Goal: Download file/media

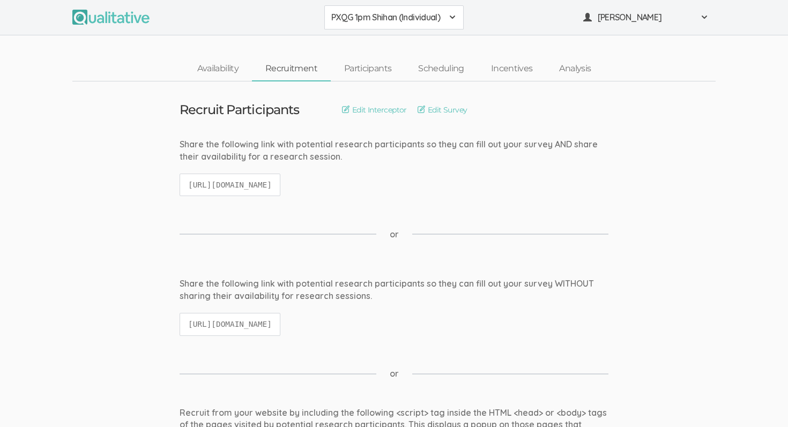
click at [452, 16] on span at bounding box center [452, 17] width 9 height 9
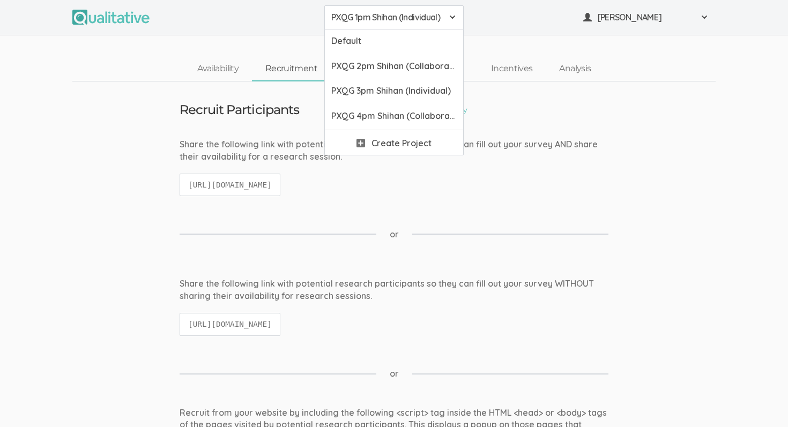
click at [452, 16] on span at bounding box center [452, 17] width 9 height 9
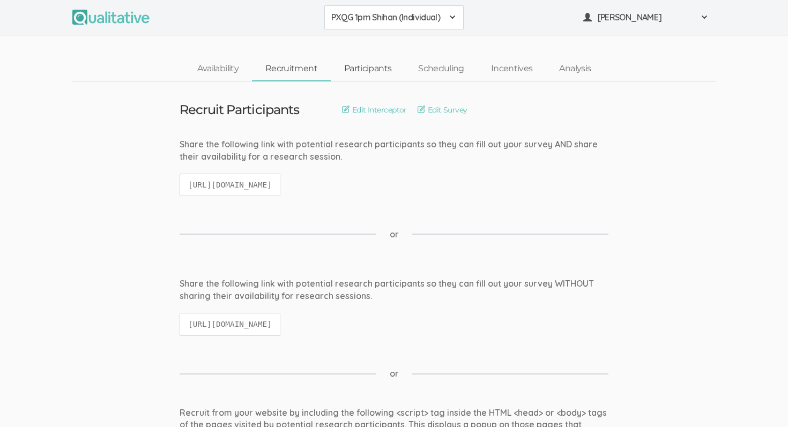
click at [374, 65] on link "Participants" at bounding box center [368, 68] width 74 height 23
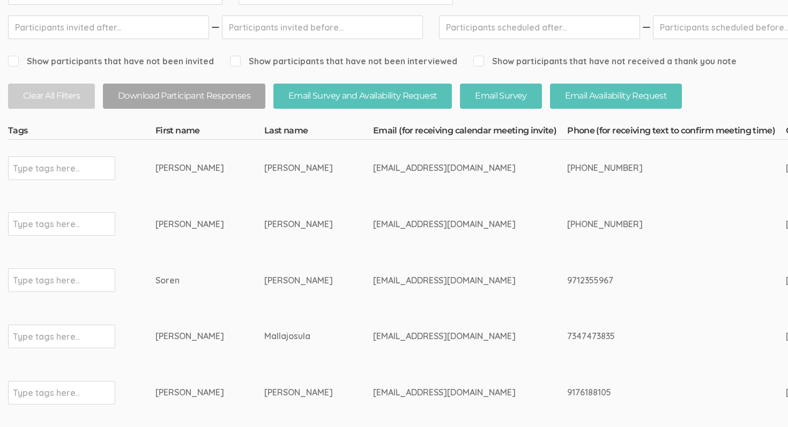
scroll to position [177, 0]
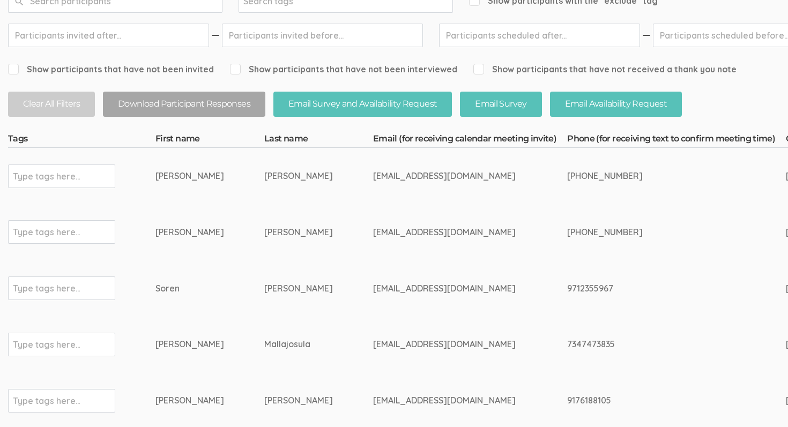
drag, startPoint x: 153, startPoint y: 175, endPoint x: 225, endPoint y: 315, distance: 157.2
drag, startPoint x: 154, startPoint y: 175, endPoint x: 245, endPoint y: 211, distance: 98.6
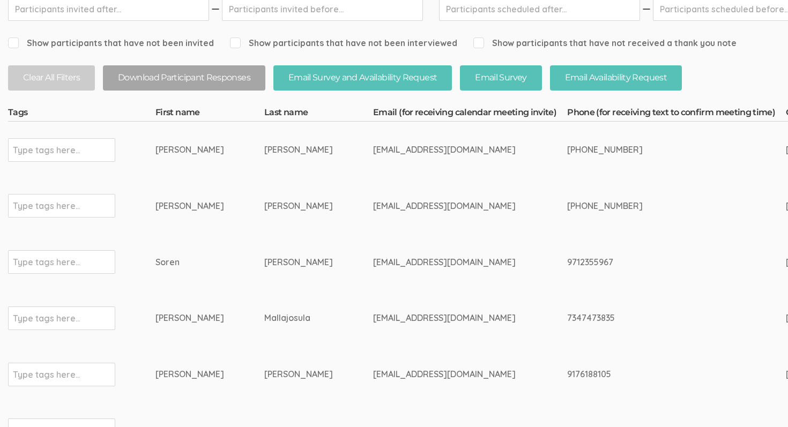
drag, startPoint x: 469, startPoint y: 146, endPoint x: 348, endPoint y: 146, distance: 120.6
copy tr "[EMAIL_ADDRESS][DOMAIN_NAME]"
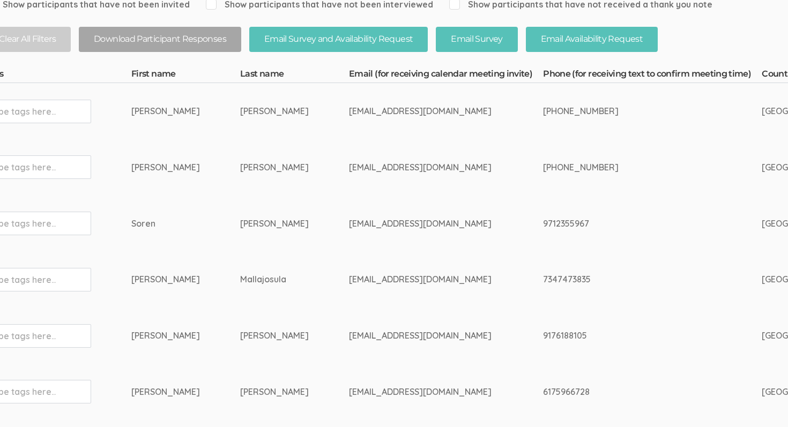
scroll to position [242, 0]
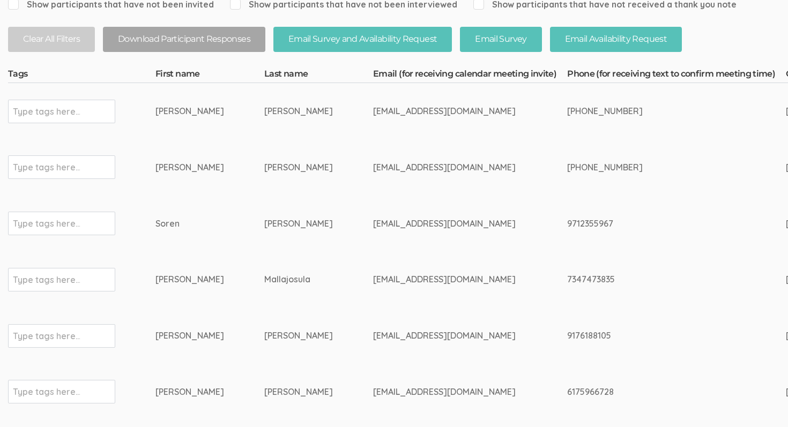
drag, startPoint x: 158, startPoint y: 69, endPoint x: 535, endPoint y: 73, distance: 377.9
copy tr "First name Last name Email (for receiving calendar meeting invite)"
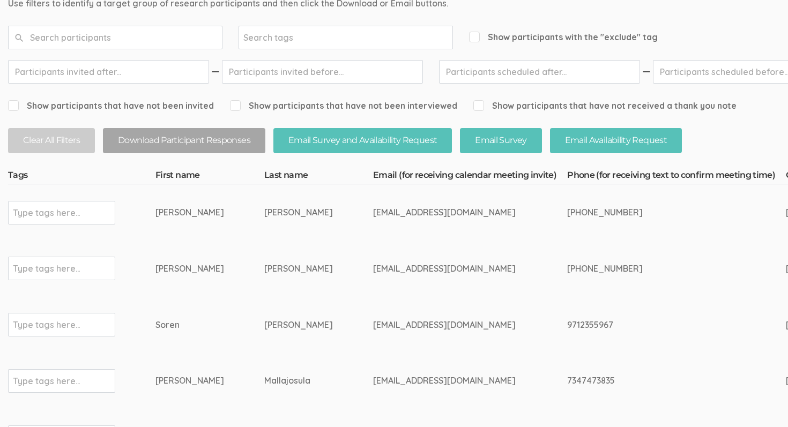
scroll to position [104, 0]
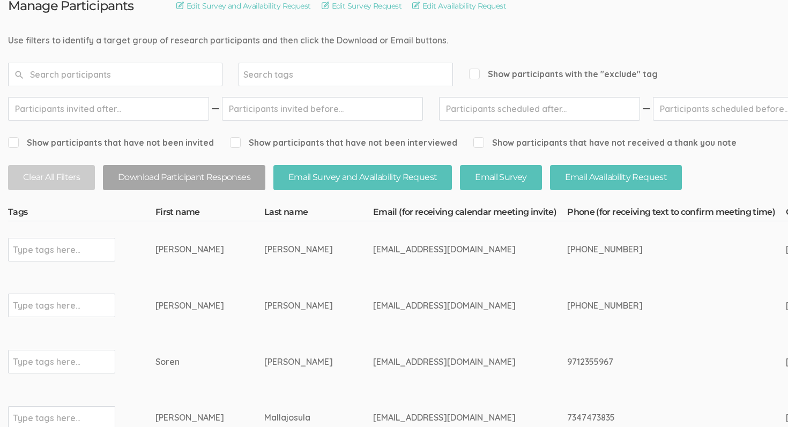
click at [534, 247] on td "[EMAIL_ADDRESS][DOMAIN_NAME]" at bounding box center [470, 249] width 194 height 56
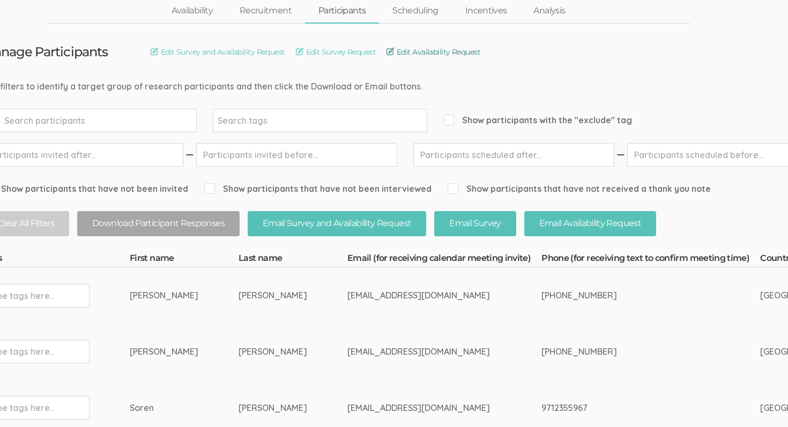
scroll to position [88, 26]
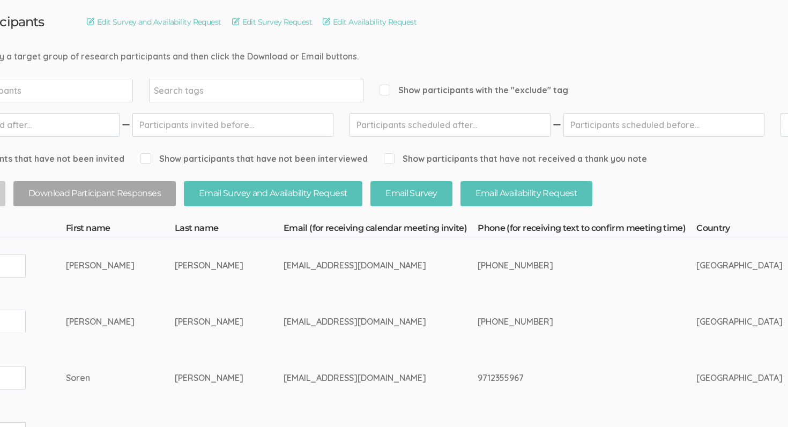
scroll to position [88, 0]
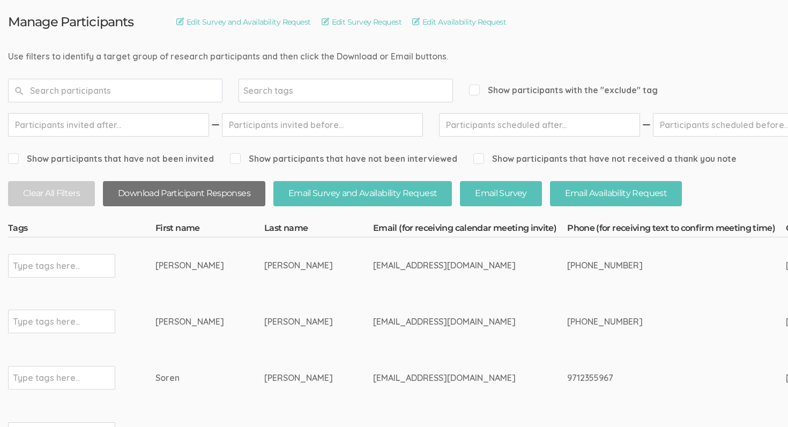
click at [258, 188] on button "Download Participant Responses" at bounding box center [184, 193] width 162 height 25
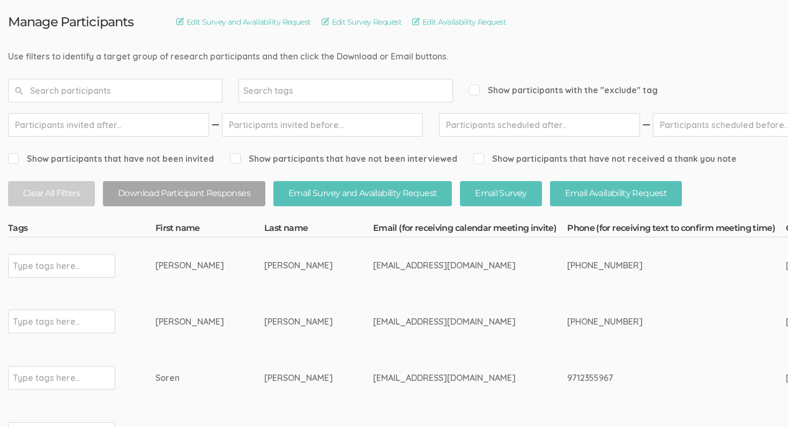
scroll to position [87, 0]
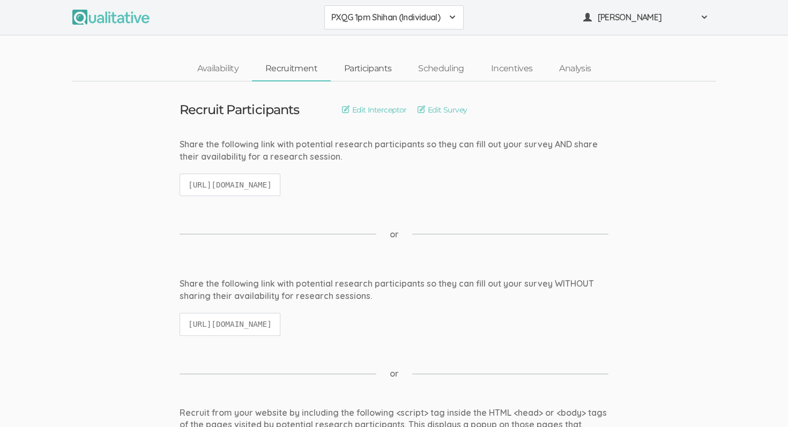
click at [377, 72] on link "Participants" at bounding box center [368, 68] width 74 height 23
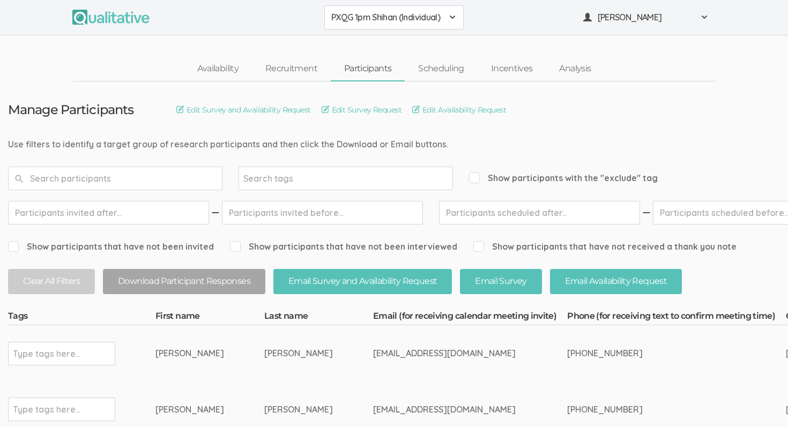
click at [399, 25] on button "PXQG 1pm Shihan (Individual)" at bounding box center [393, 17] width 139 height 24
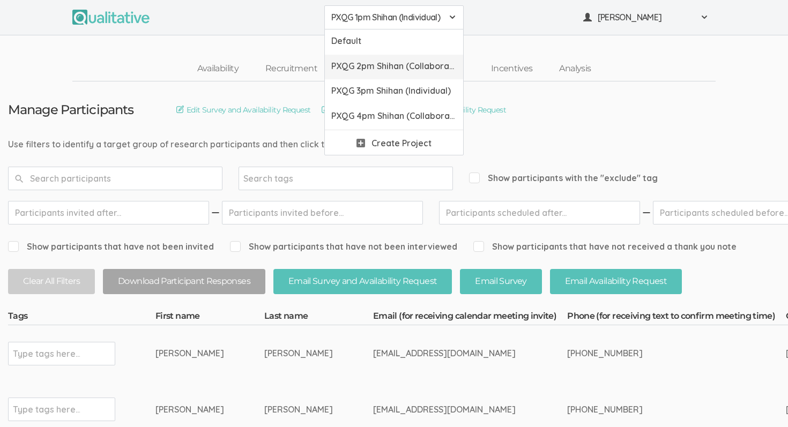
click at [396, 71] on span "PXQG 2pm Shihan (Collaborative)" at bounding box center [393, 66] width 125 height 12
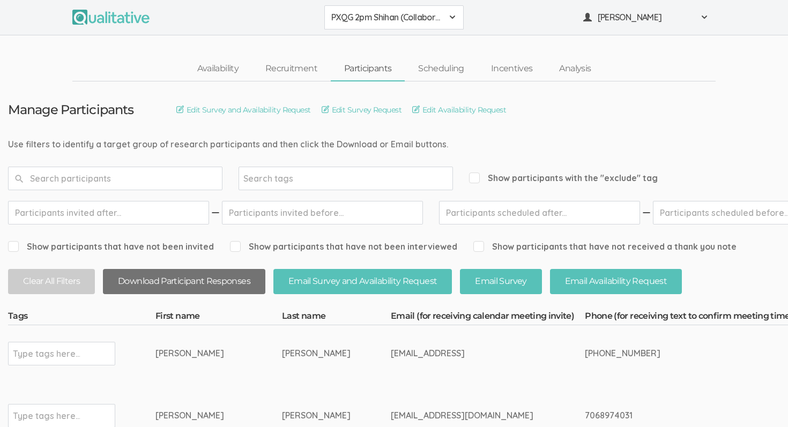
click at [210, 286] on button "Download Participant Responses" at bounding box center [184, 281] width 162 height 25
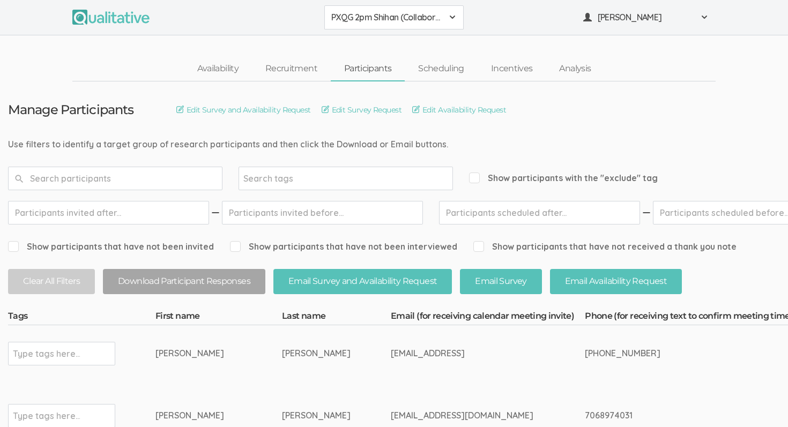
click at [417, 22] on span "PXQG 2pm Shihan (Collaborative)" at bounding box center [386, 17] width 111 height 12
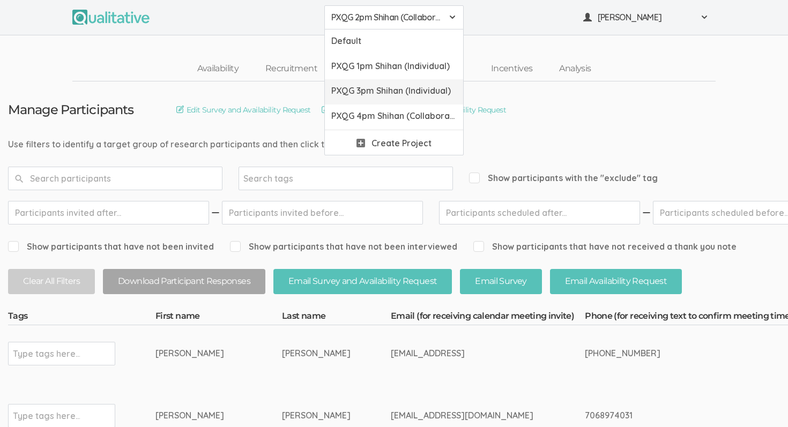
click at [410, 95] on span "PXQG 3pm Shihan (Individual)" at bounding box center [393, 91] width 125 height 12
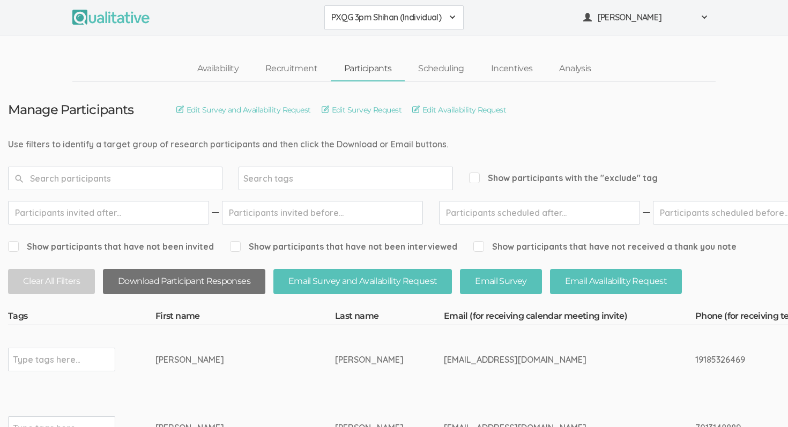
click at [225, 279] on button "Download Participant Responses" at bounding box center [184, 281] width 162 height 25
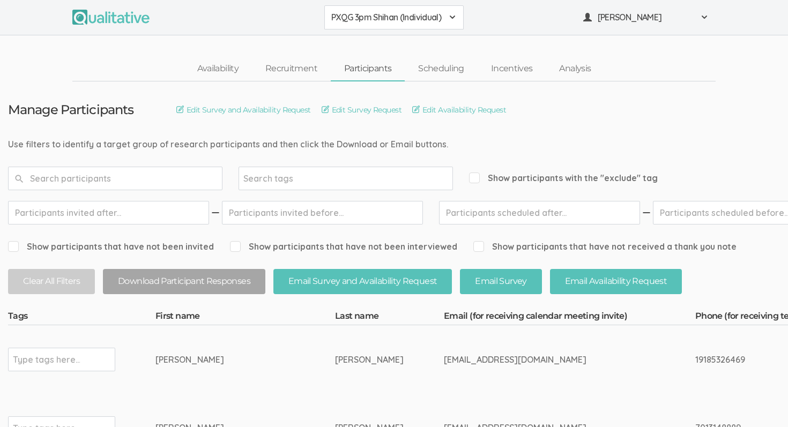
click at [425, 15] on span "PXQG 3pm Shihan (Individual)" at bounding box center [386, 17] width 111 height 12
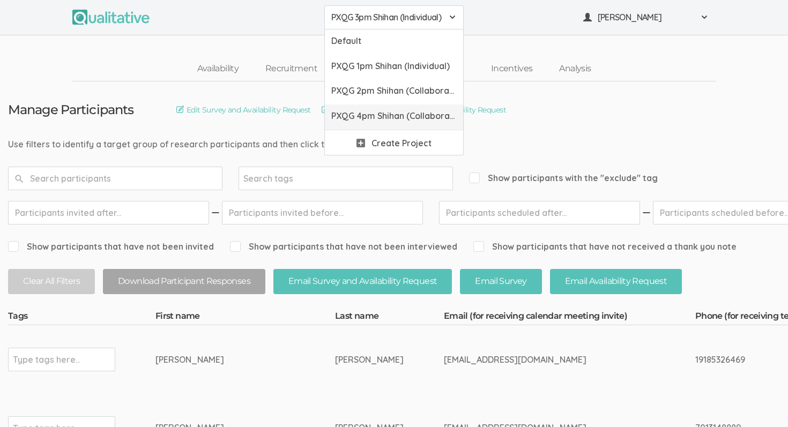
click at [389, 118] on span "PXQG 4pm Shihan (Collaborative)" at bounding box center [393, 116] width 125 height 12
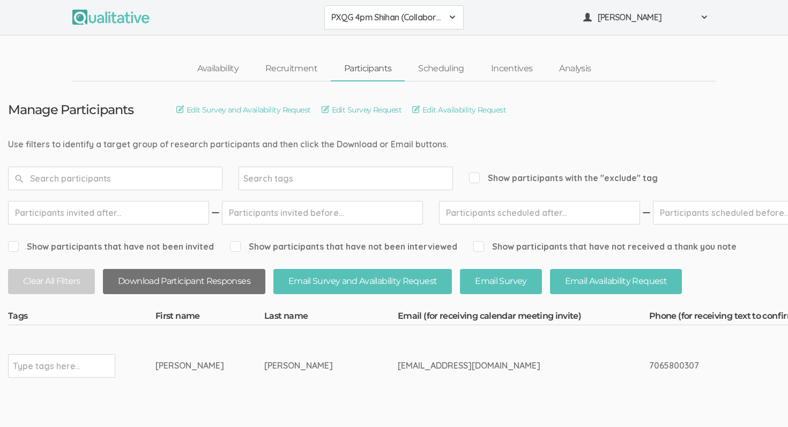
click at [234, 274] on button "Download Participant Responses" at bounding box center [184, 281] width 162 height 25
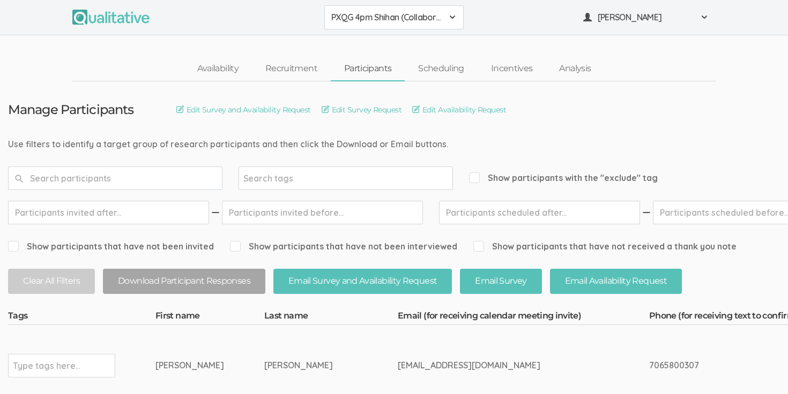
click at [430, 17] on span "PXQG 4pm Shihan (Collaborative)" at bounding box center [386, 17] width 111 height 12
